Goal: Check status: Check status

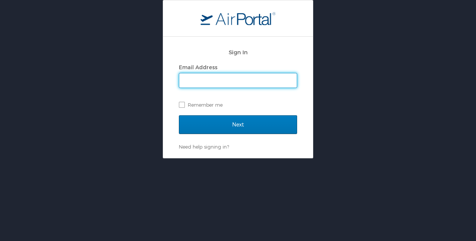
type input "cbilbeau@biocryst.com"
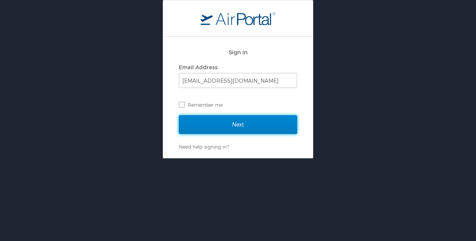
click at [226, 120] on input "Next" at bounding box center [238, 124] width 118 height 19
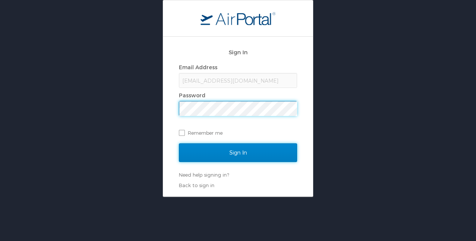
click at [235, 149] on input "Sign In" at bounding box center [238, 152] width 118 height 19
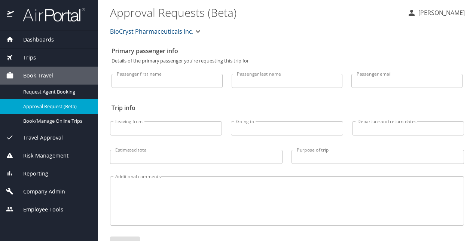
click at [27, 57] on span "Trips" at bounding box center [25, 57] width 22 height 8
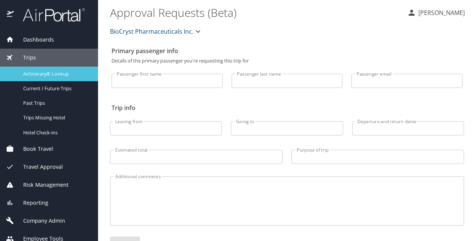
click at [50, 70] on span "Airtinerary® Lookup" at bounding box center [56, 73] width 66 height 7
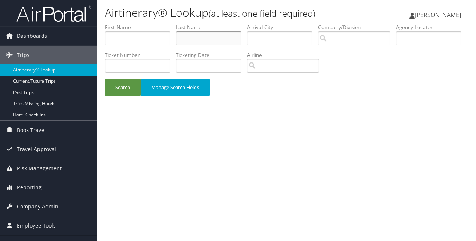
click at [202, 37] on input "text" at bounding box center [208, 38] width 65 height 14
type input "Parent"
click at [127, 89] on button "Search" at bounding box center [123, 88] width 36 height 18
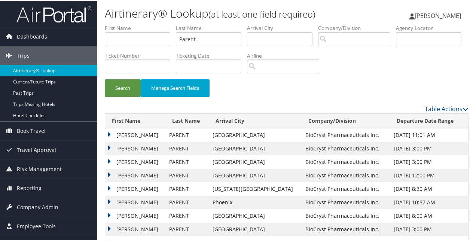
click at [107, 145] on td "RONALD WAYNE JR" at bounding box center [135, 147] width 60 height 13
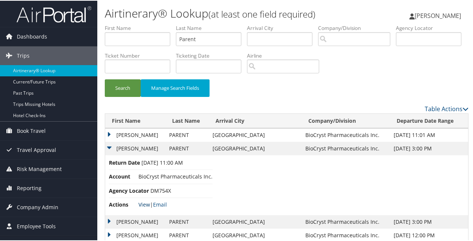
click at [141, 200] on link "View" at bounding box center [144, 203] width 12 height 7
click at [108, 133] on td "RONALD WAYNE JR" at bounding box center [135, 134] width 60 height 13
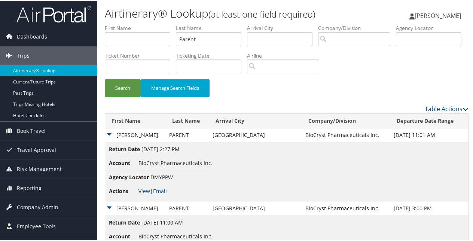
click at [146, 189] on link "View" at bounding box center [144, 190] width 12 height 7
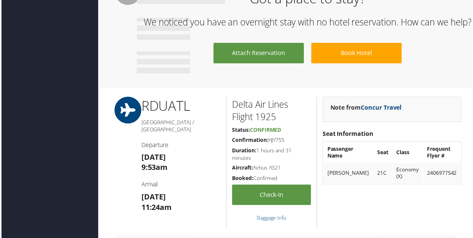
scroll to position [524, 0]
